Goal: Task Accomplishment & Management: Manage account settings

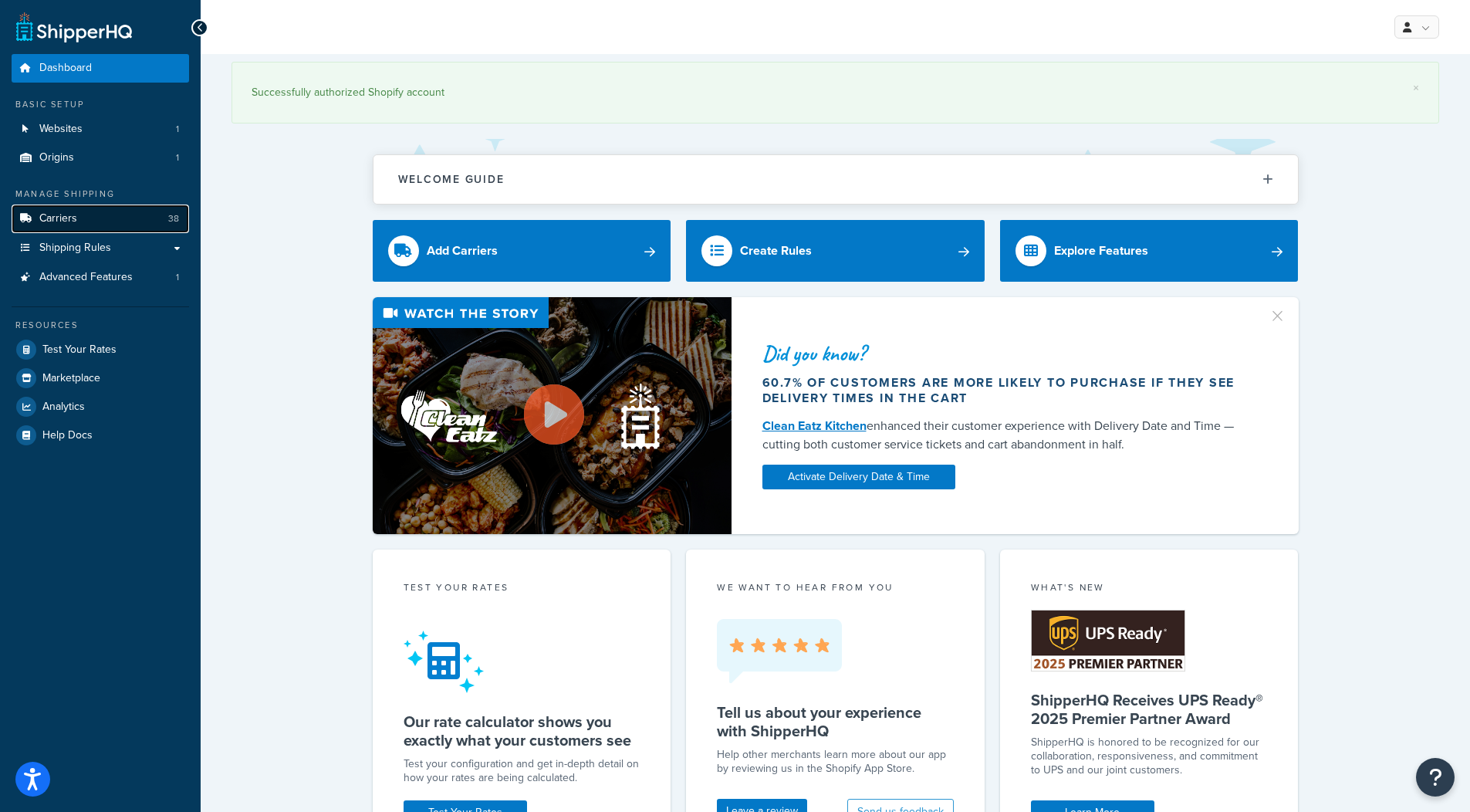
click at [128, 214] on link "Carriers 38" at bounding box center [101, 219] width 178 height 29
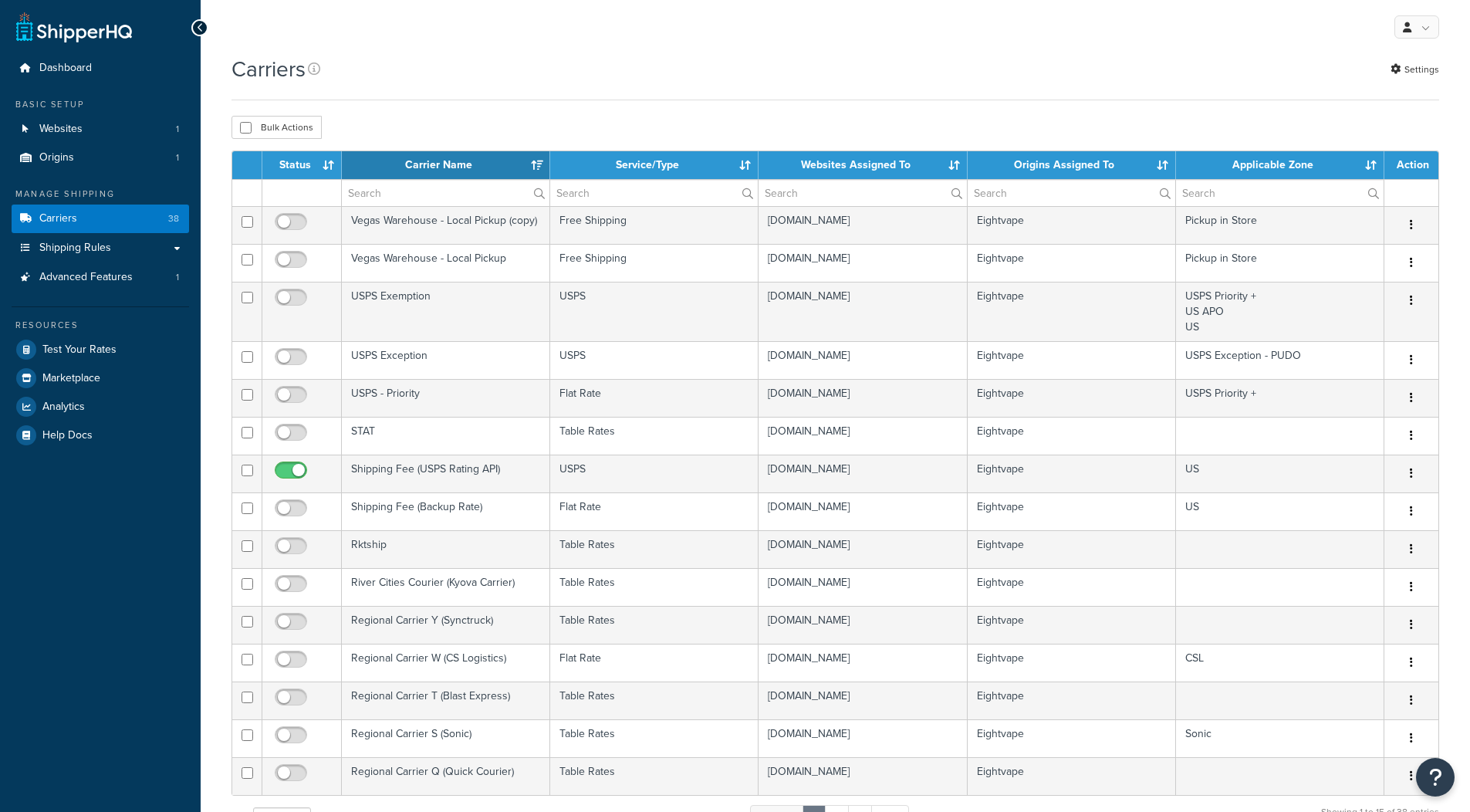
select select "15"
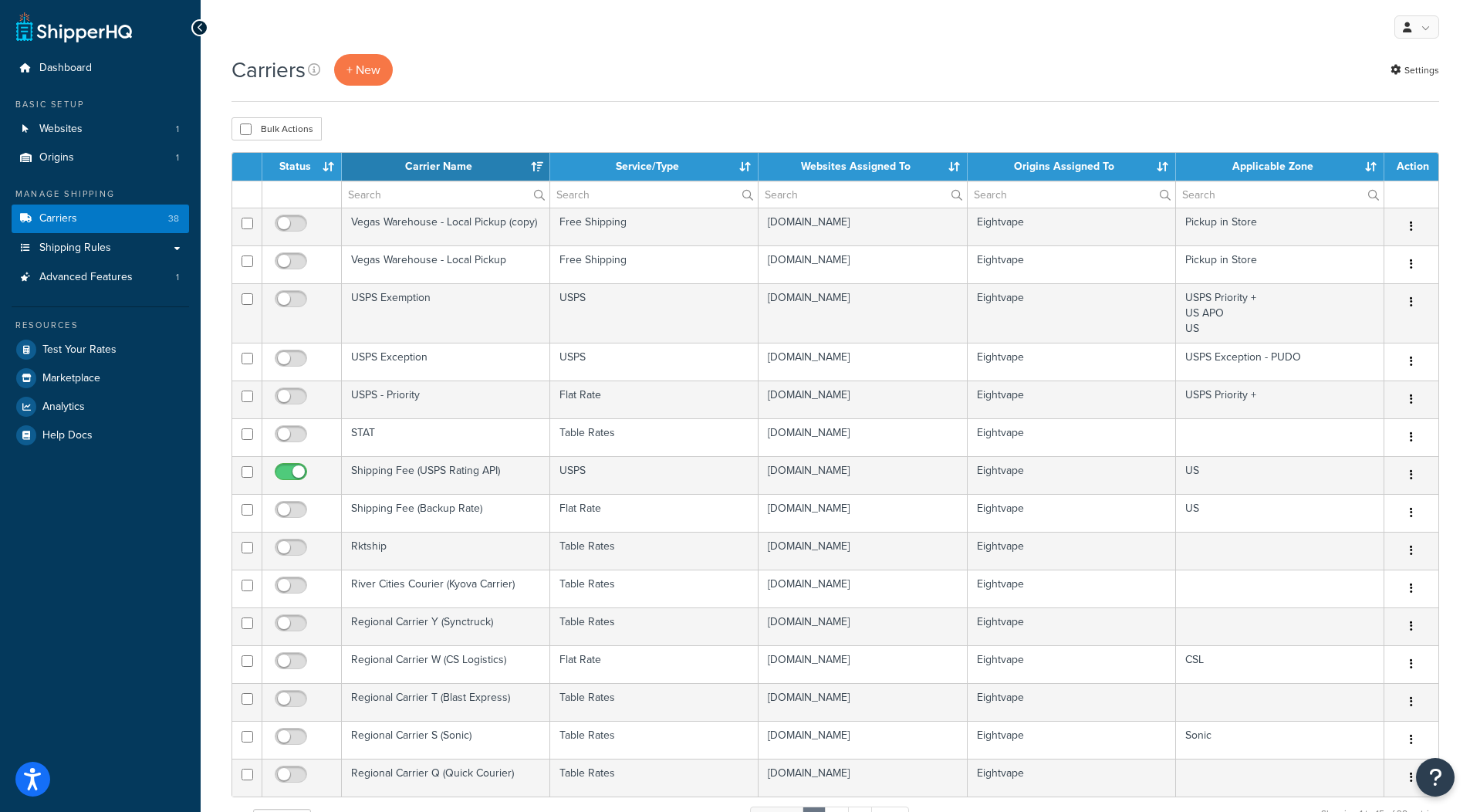
click at [472, 170] on th "Carrier Name" at bounding box center [447, 166] width 208 height 28
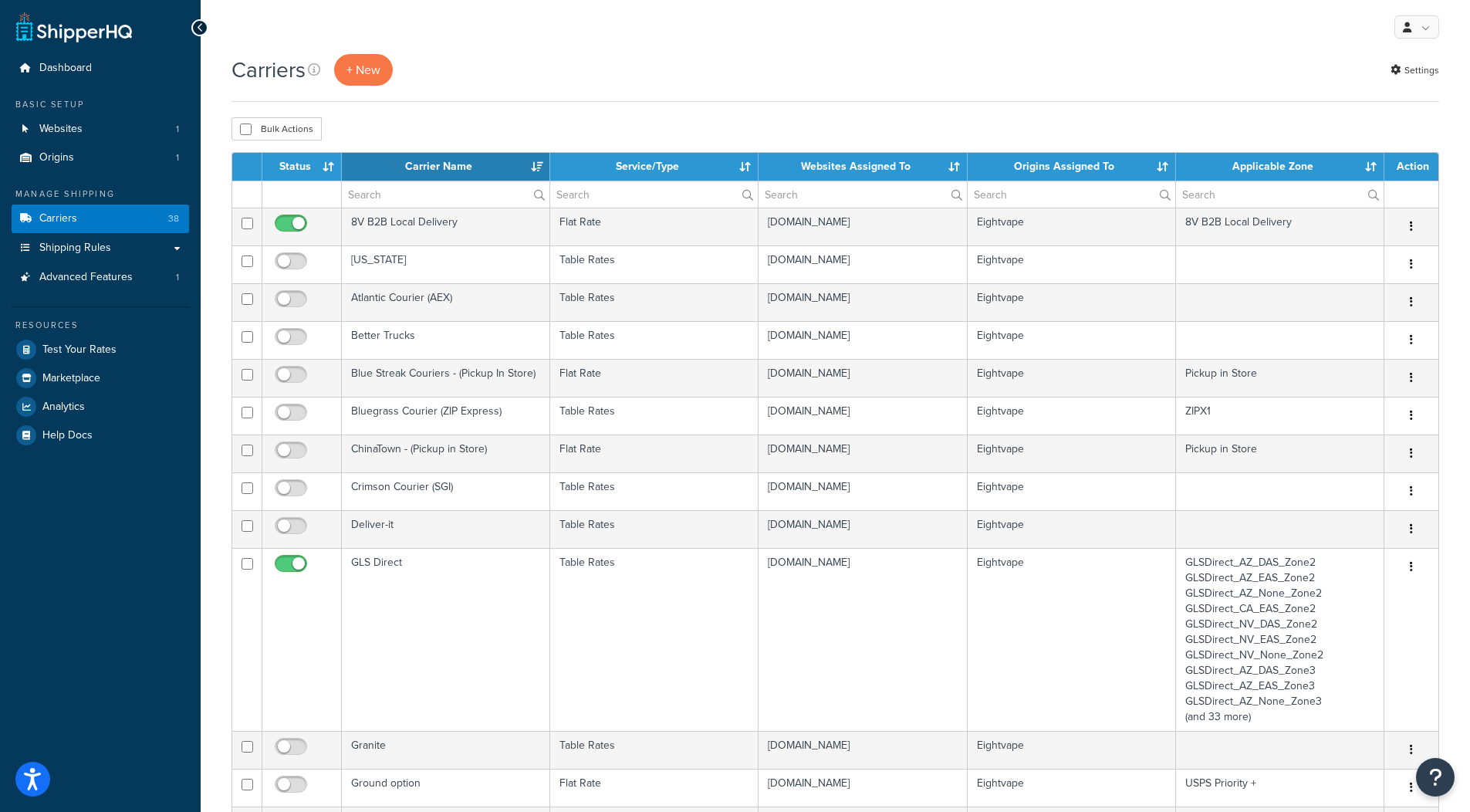
click at [292, 167] on th "Status" at bounding box center [302, 166] width 79 height 28
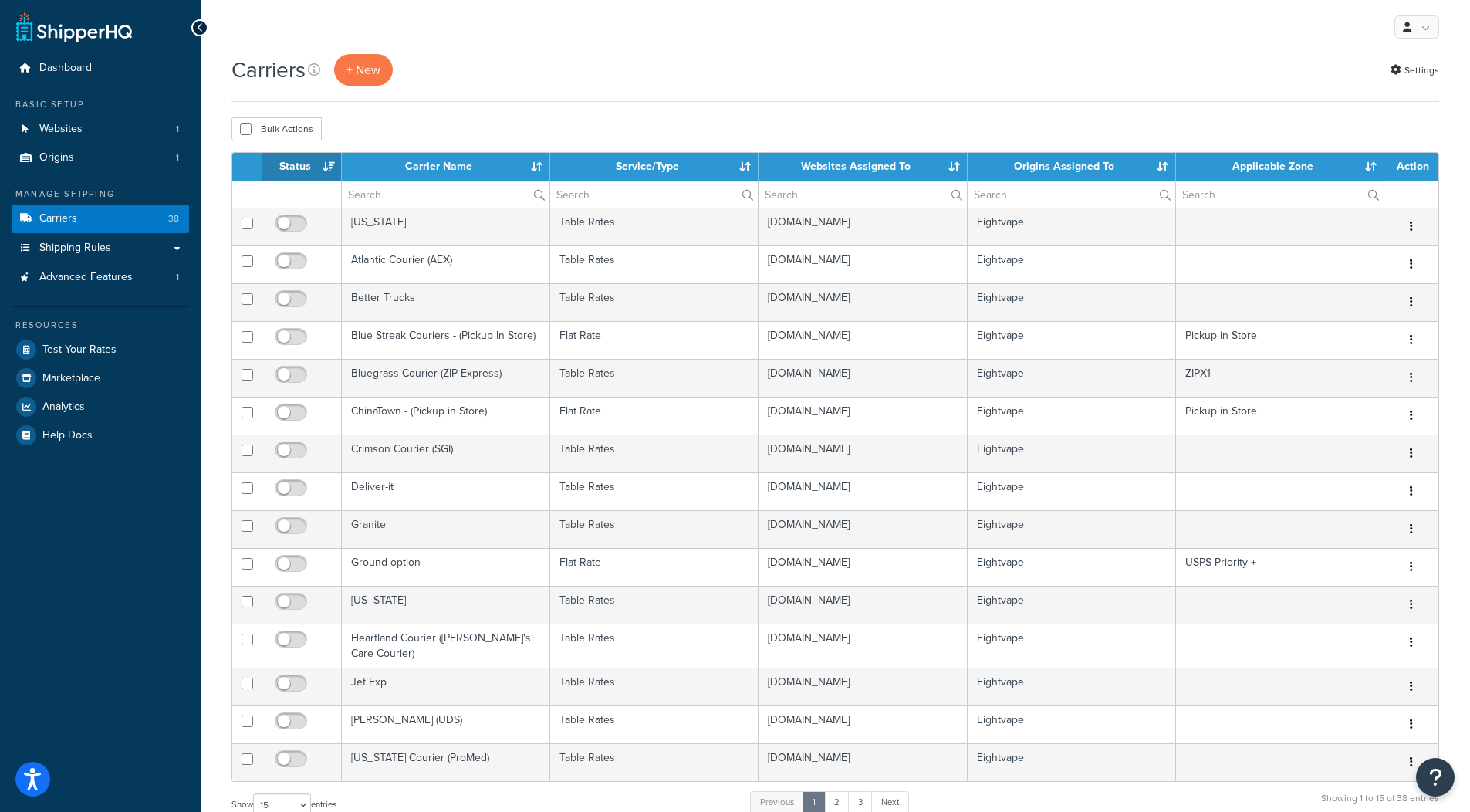
click at [292, 167] on th "Status" at bounding box center [302, 166] width 79 height 28
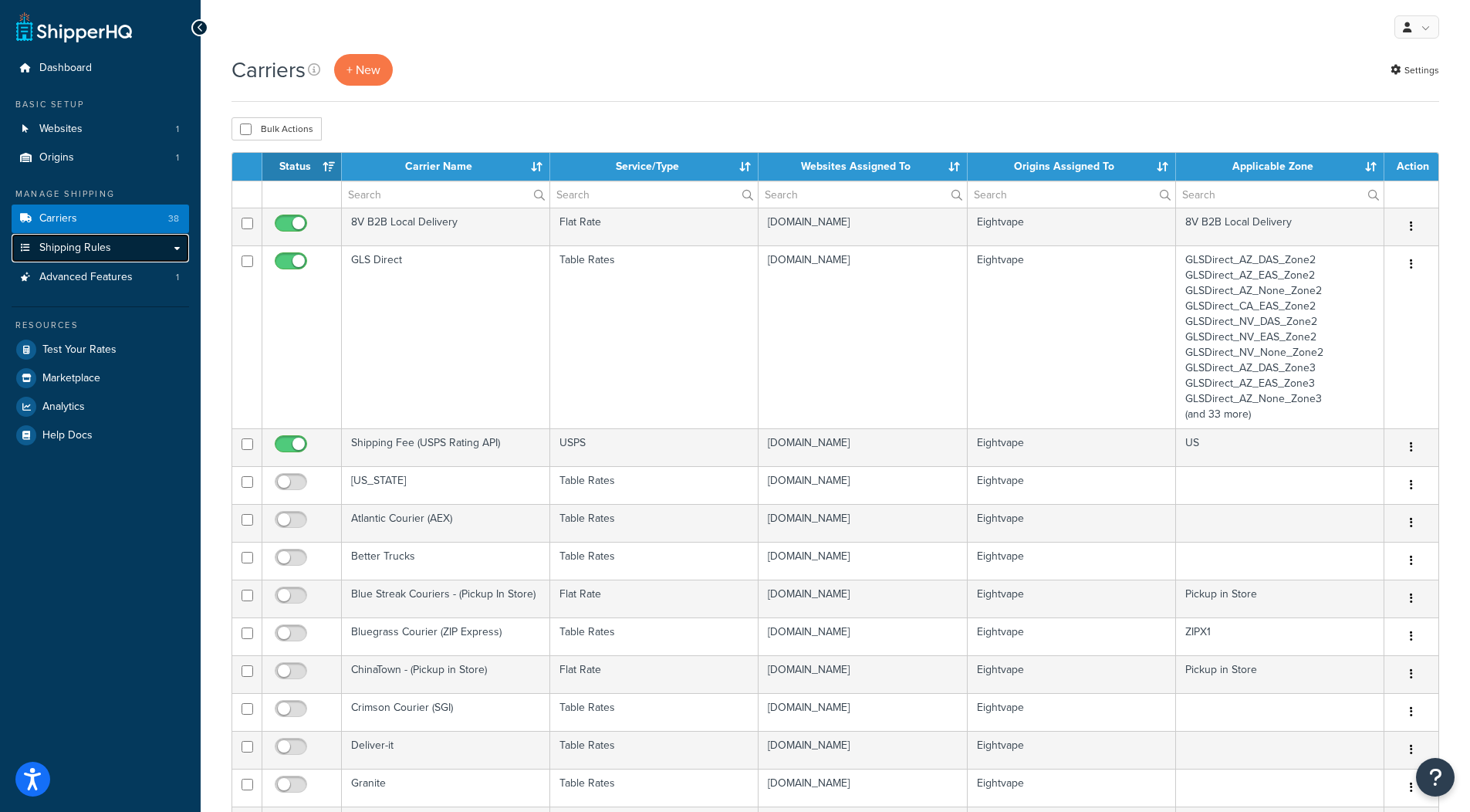
click at [183, 249] on link "Shipping Rules" at bounding box center [101, 248] width 178 height 29
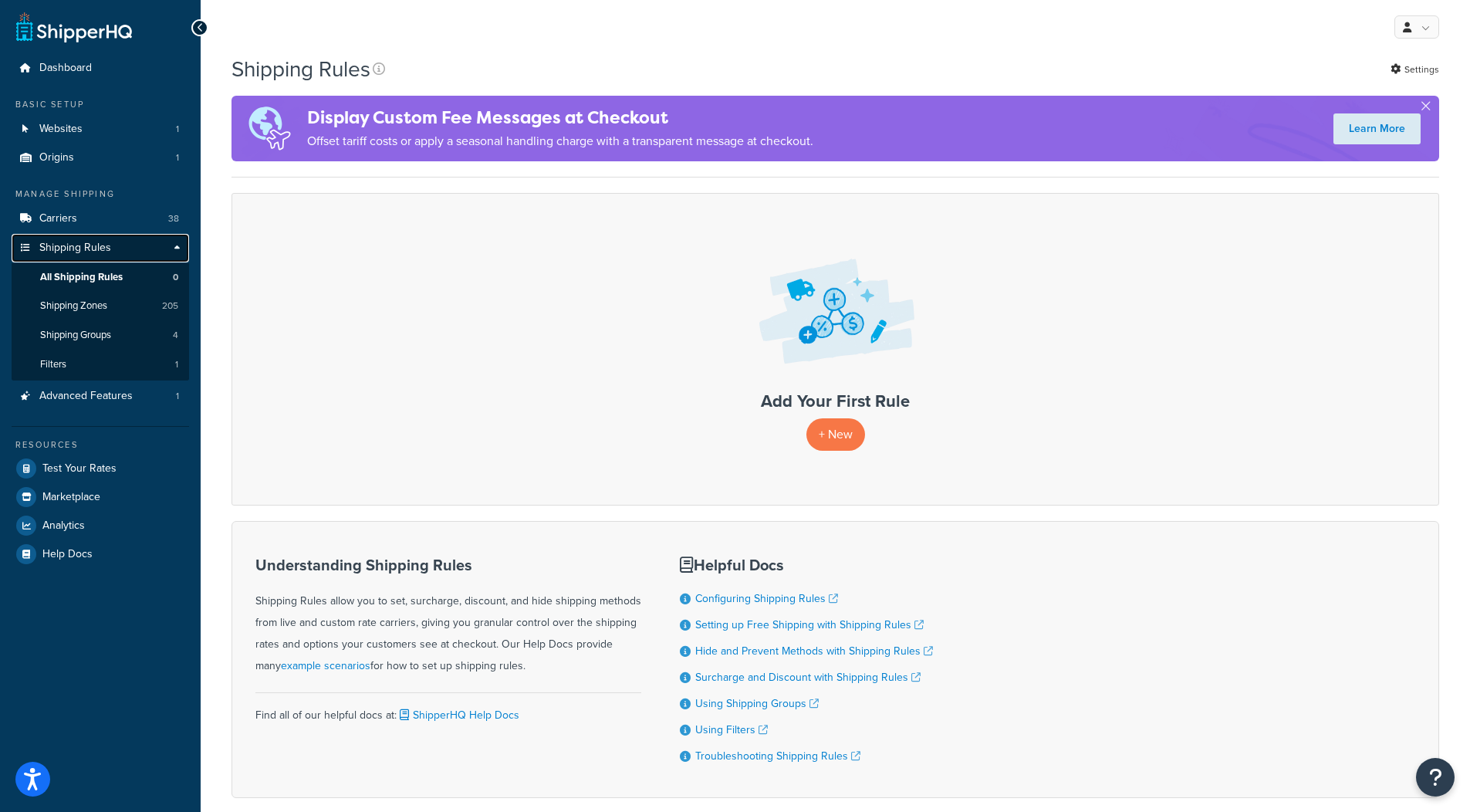
click at [180, 248] on link "Shipping Rules" at bounding box center [101, 248] width 178 height 29
